Goal: Transaction & Acquisition: Book appointment/travel/reservation

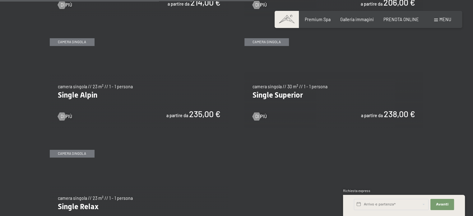
scroll to position [809, 0]
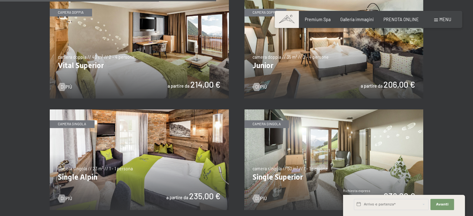
click at [321, 68] on img at bounding box center [333, 48] width 179 height 101
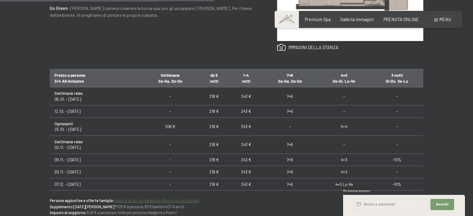
scroll to position [31, 0]
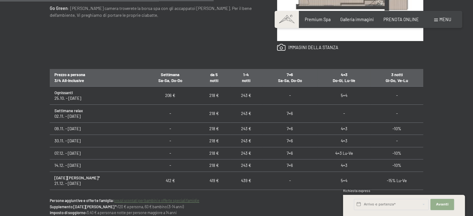
click at [447, 201] on button "Avanti Nascondere i campi dell'indirizzo" at bounding box center [442, 204] width 24 height 11
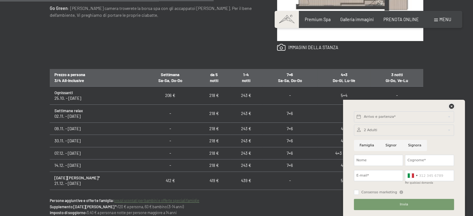
click at [451, 106] on icon at bounding box center [451, 106] width 5 height 5
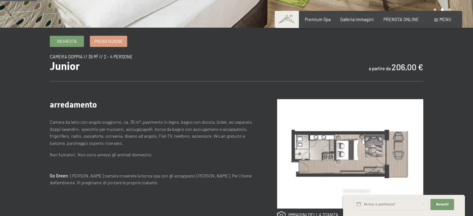
scroll to position [187, 0]
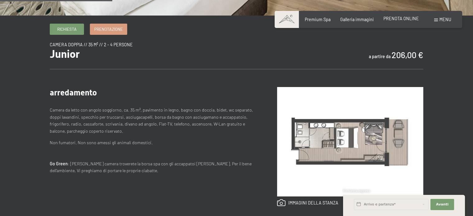
click at [400, 18] on span "PRENOTA ONLINE" at bounding box center [401, 18] width 35 height 5
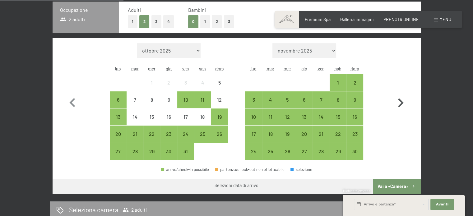
click at [403, 97] on icon "button" at bounding box center [401, 103] width 18 height 18
select select "2025-11-01"
select select "2025-12-01"
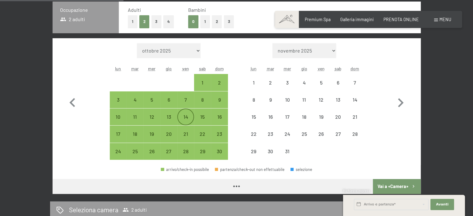
select select "2025-11-01"
select select "2025-12-01"
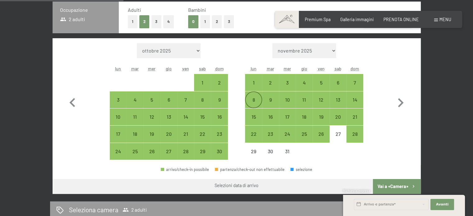
click at [252, 100] on div "8" at bounding box center [254, 105] width 16 height 16
select select "2025-11-01"
select select "2025-12-01"
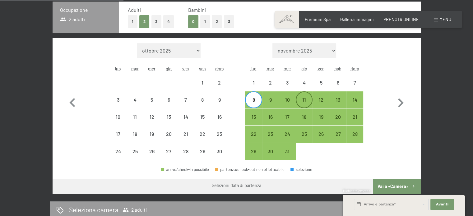
click at [302, 99] on div "11" at bounding box center [304, 105] width 16 height 16
select select "2025-11-01"
select select "2025-12-01"
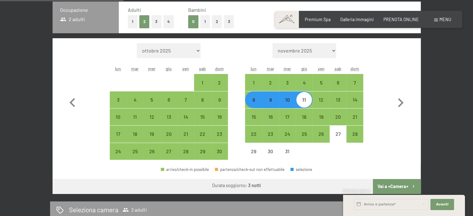
click at [408, 182] on button "Vai a «Camera»" at bounding box center [397, 186] width 48 height 15
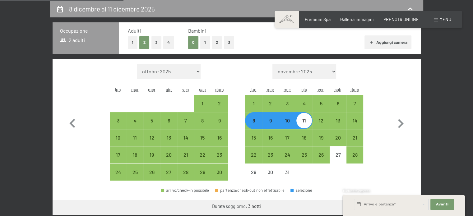
select select "2025-11-01"
select select "2025-12-01"
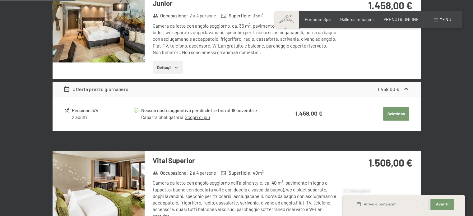
scroll to position [104, 0]
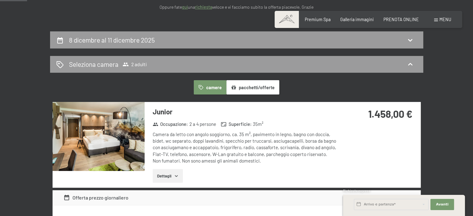
click at [249, 89] on button "pacchetti/offerte" at bounding box center [252, 87] width 53 height 14
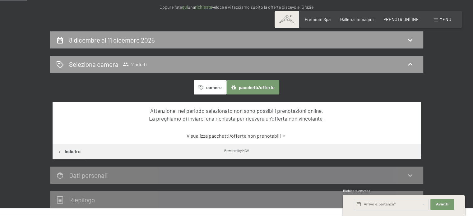
click at [217, 88] on button "camere" at bounding box center [210, 87] width 32 height 14
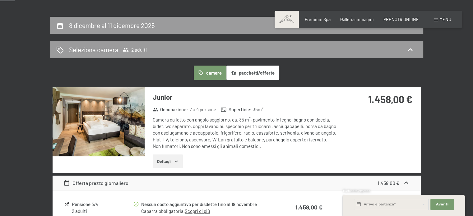
scroll to position [41, 0]
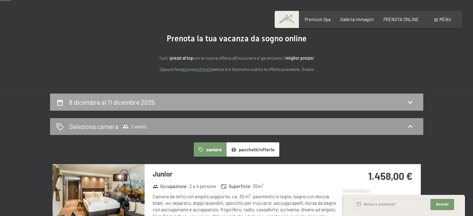
click at [161, 100] on div "8 dicembre al 11 dicembre 2025" at bounding box center [236, 102] width 361 height 9
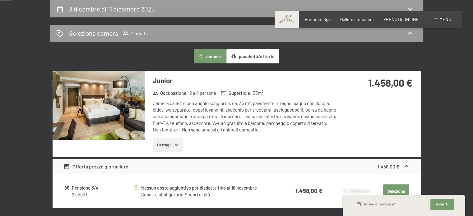
select select "2025-11-01"
select select "2025-12-01"
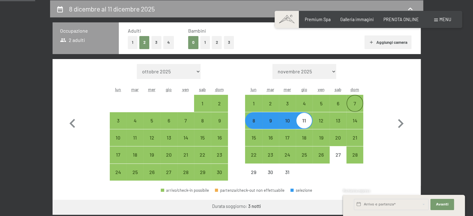
click at [351, 105] on div "7" at bounding box center [355, 109] width 16 height 16
select select "2025-11-01"
select select "2025-12-01"
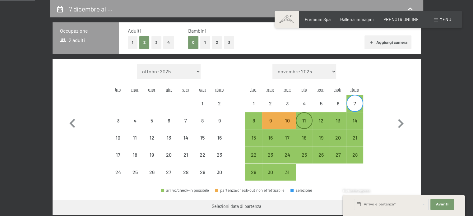
click at [297, 120] on div "11" at bounding box center [304, 126] width 16 height 16
select select "2025-11-01"
select select "2025-12-01"
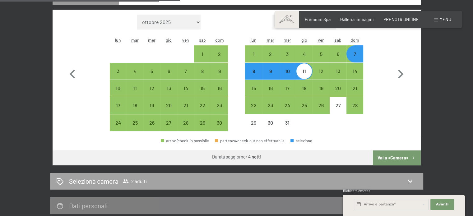
scroll to position [228, 0]
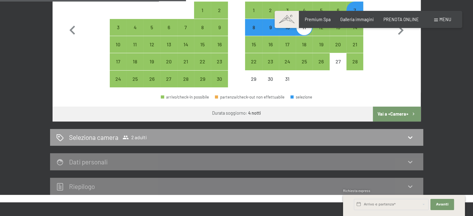
click at [390, 113] on button "Vai a «Camera»" at bounding box center [397, 114] width 48 height 15
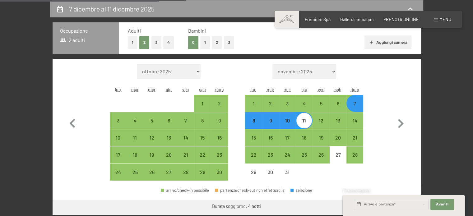
select select "2025-11-01"
select select "2025-12-01"
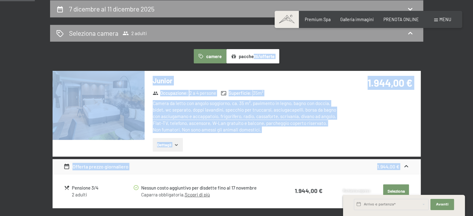
drag, startPoint x: 254, startPoint y: 64, endPoint x: 254, endPoint y: 58, distance: 5.9
click at [254, 57] on button "pacchetti/offerte" at bounding box center [252, 56] width 53 height 14
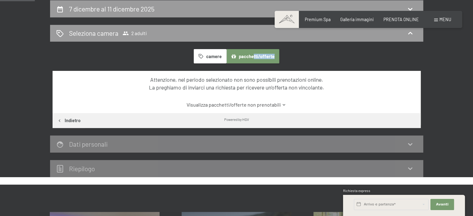
click at [213, 61] on button "camere" at bounding box center [210, 56] width 32 height 14
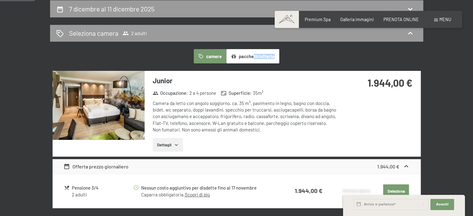
click at [167, 140] on button "Dettagli" at bounding box center [168, 145] width 30 height 14
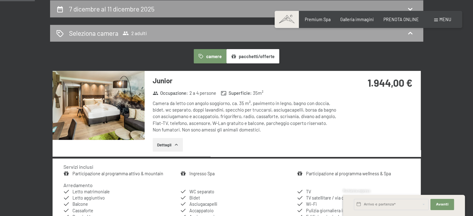
click at [142, 30] on span "2 adulti" at bounding box center [135, 33] width 24 height 6
